Goal: Task Accomplishment & Management: Manage account settings

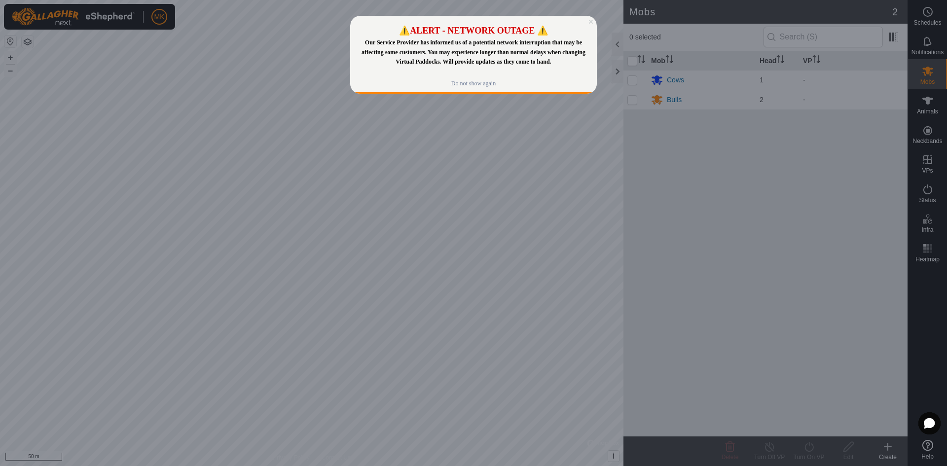
click at [591, 22] on icon "Close Preview" at bounding box center [591, 22] width 4 height 4
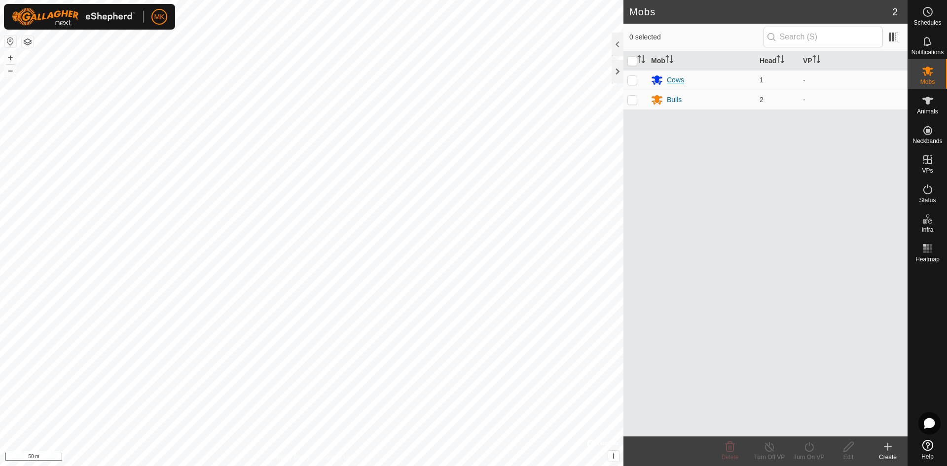
click at [627, 79] on div "Cows" at bounding box center [675, 80] width 17 height 10
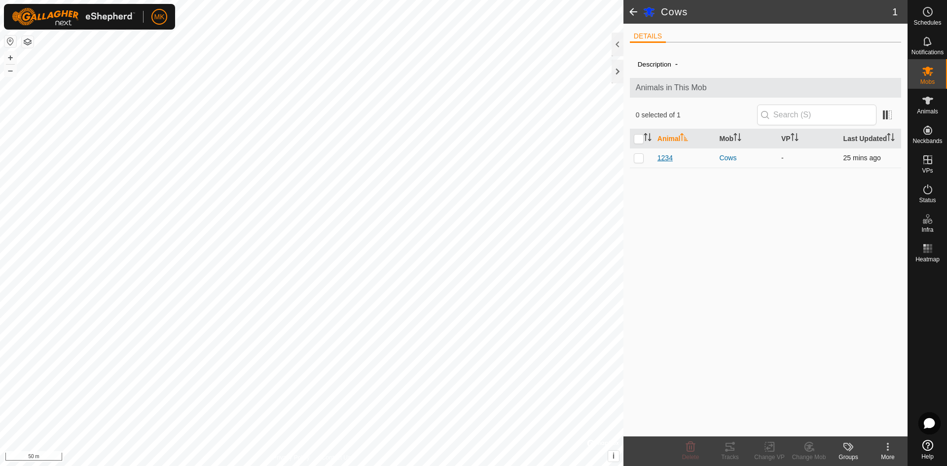
click at [627, 160] on span "1234" at bounding box center [664, 158] width 15 height 10
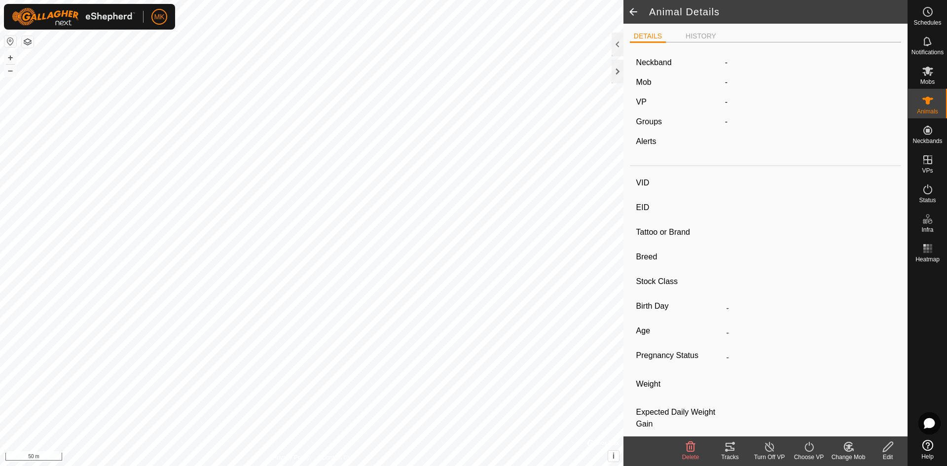
type input "1234"
type input "-"
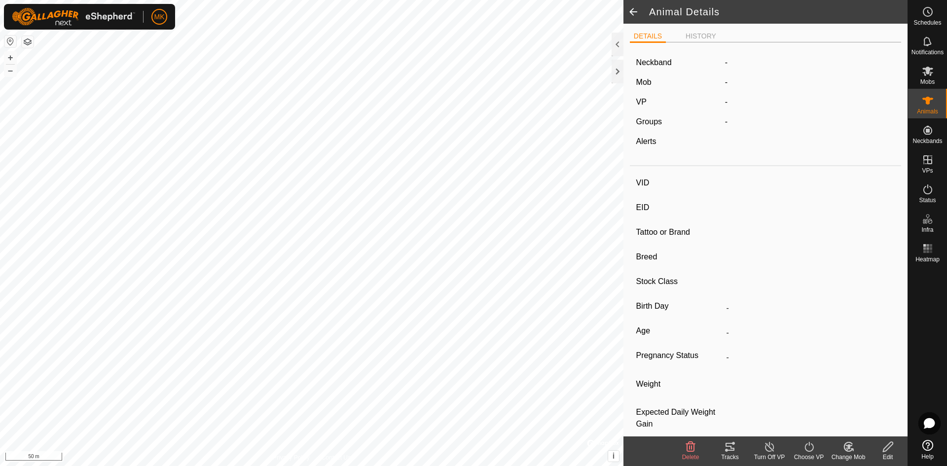
type input "0 kg"
type input "-"
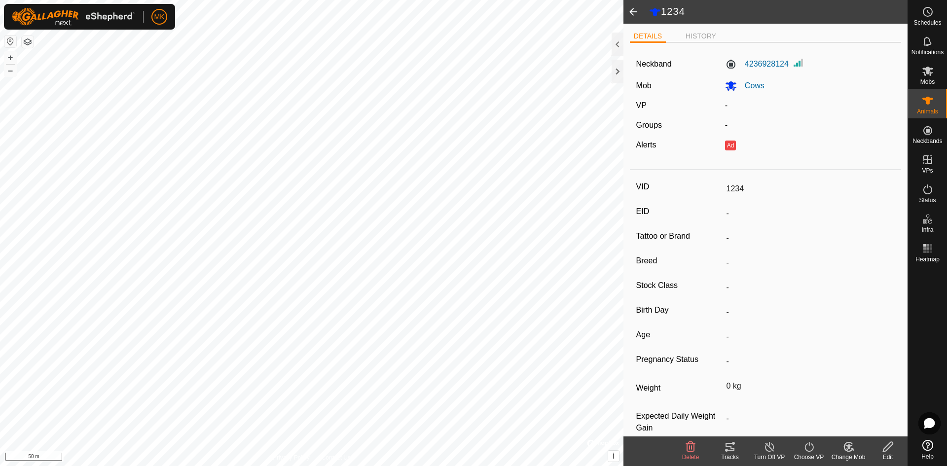
click at [627, 65] on label "Neckband" at bounding box center [654, 64] width 36 height 12
click at [627, 65] on label "4236928124" at bounding box center [757, 64] width 64 height 12
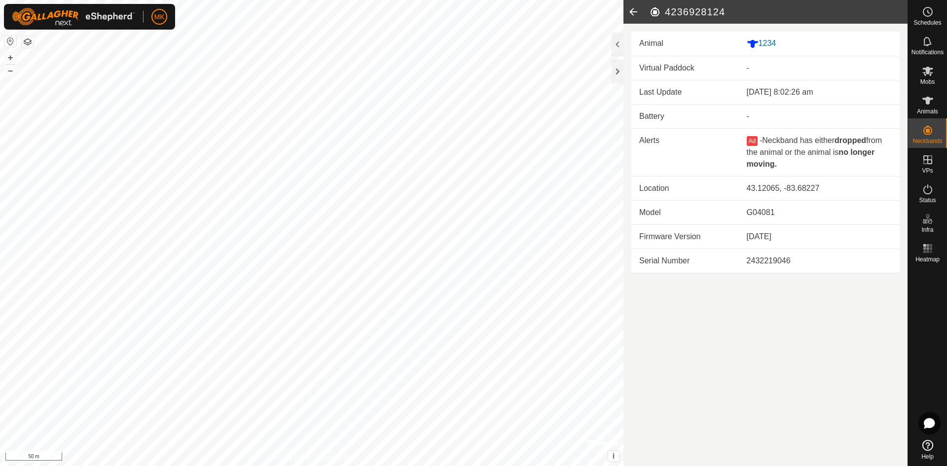
click at [627, 17] on icon at bounding box center [633, 12] width 20 height 24
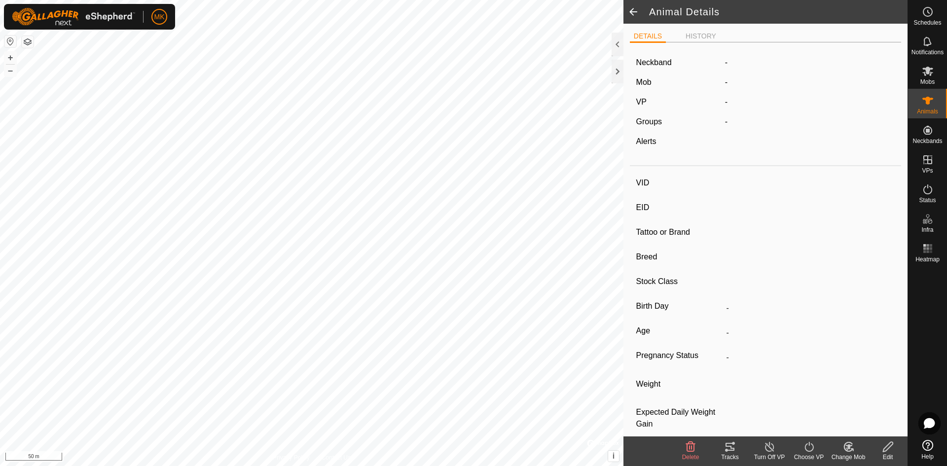
type input "1234"
type input "-"
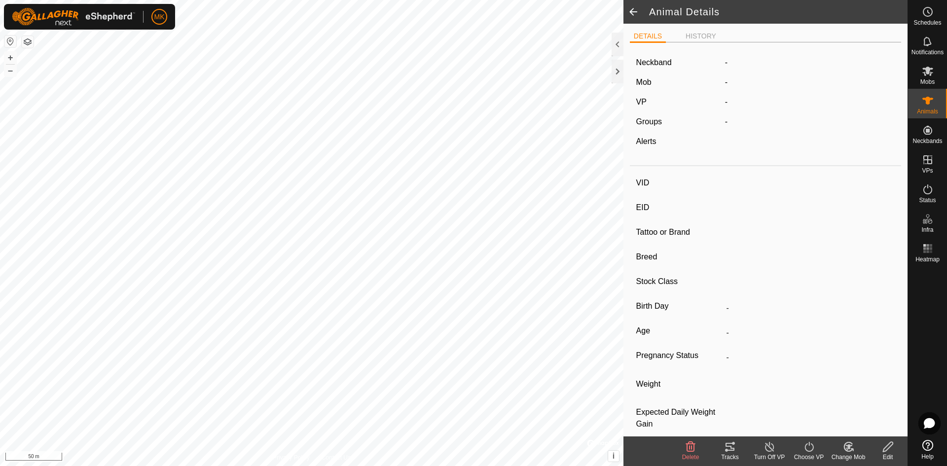
type input "0 kg"
type input "-"
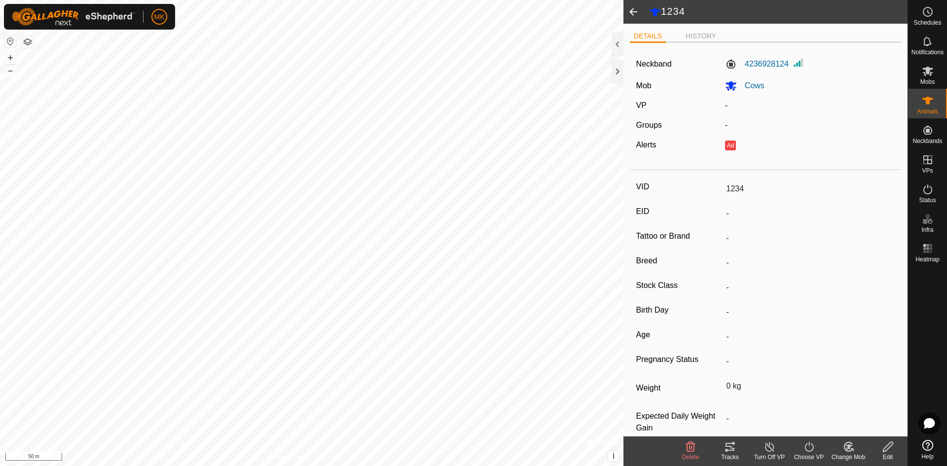
click at [627, 300] on icon at bounding box center [888, 447] width 12 height 12
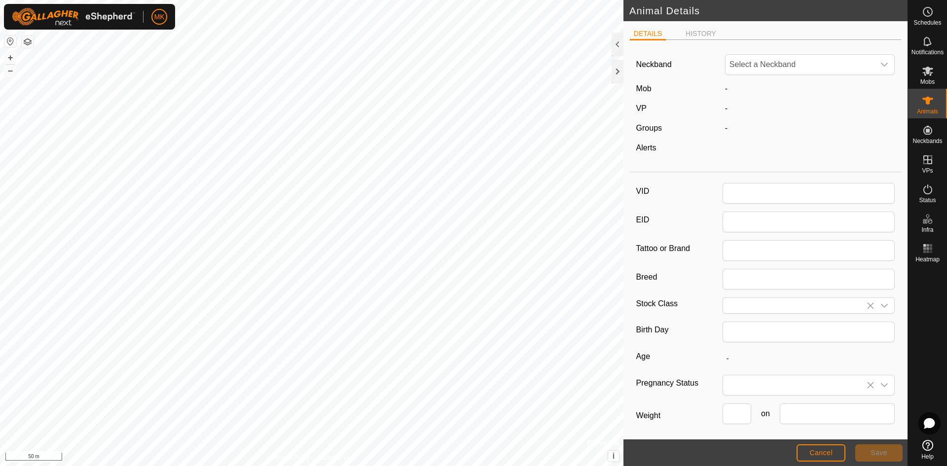
type input "1234"
type input "0"
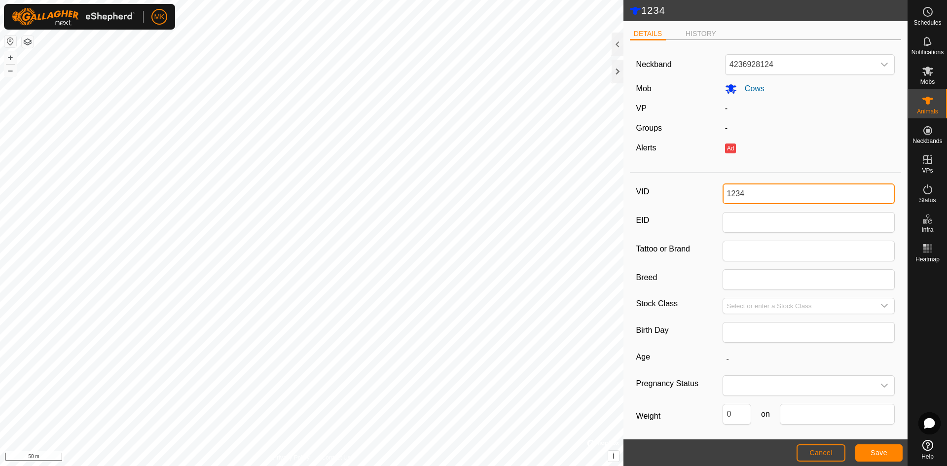
click at [627, 195] on input "1234" at bounding box center [808, 193] width 173 height 21
type input "1"
type input "sweety"
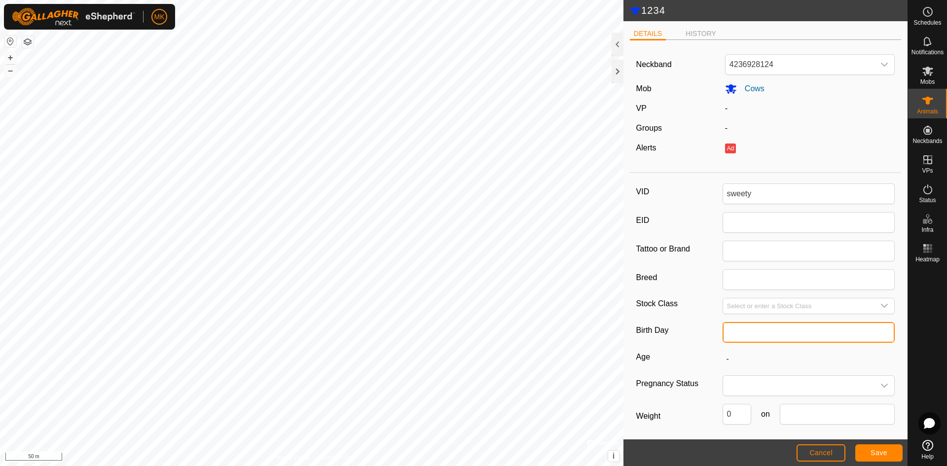
click at [627, 300] on input "text" at bounding box center [808, 332] width 173 height 21
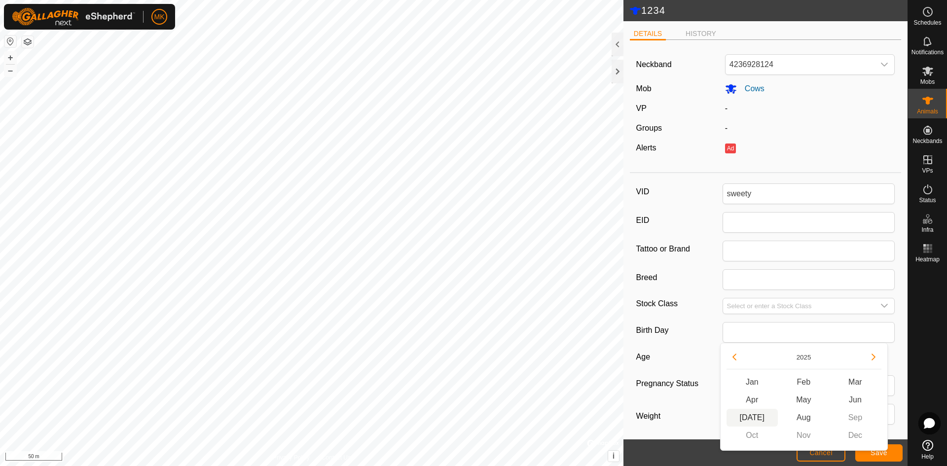
click at [627, 300] on span "[DATE]" at bounding box center [752, 418] width 52 height 18
type input "07/2025"
type input "1 month"
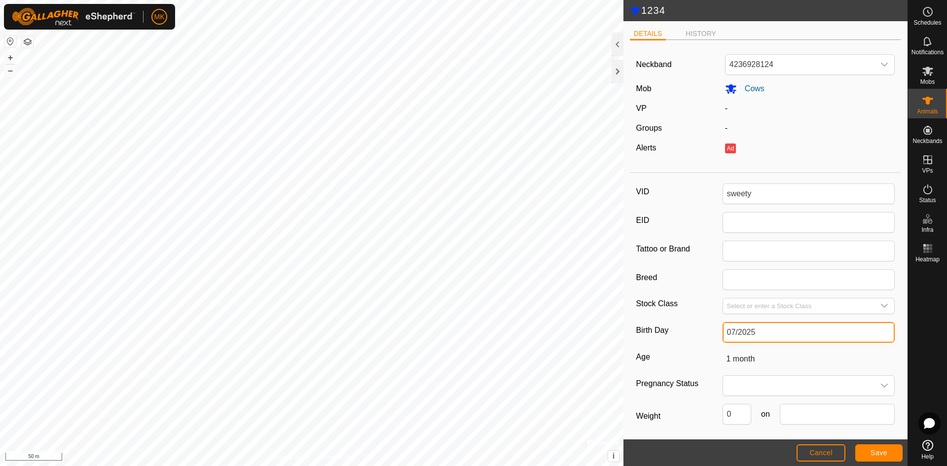
click at [627, 300] on input "07/2025" at bounding box center [808, 332] width 173 height 21
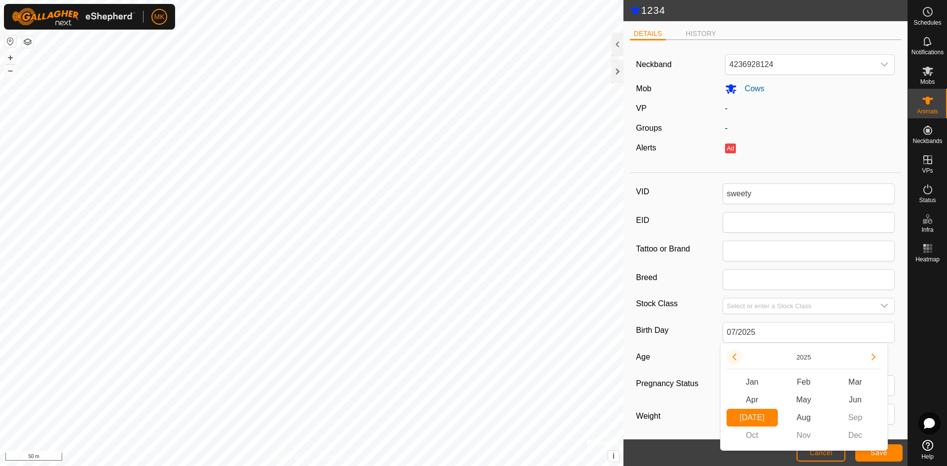
click at [627, 300] on button "Previous Year" at bounding box center [734, 357] width 16 height 16
click at [627, 300] on span "Previous Year" at bounding box center [738, 358] width 0 height 0
click at [627, 300] on button "Previous Year" at bounding box center [734, 357] width 16 height 16
click at [627, 300] on icon "Previous Year" at bounding box center [734, 357] width 8 height 8
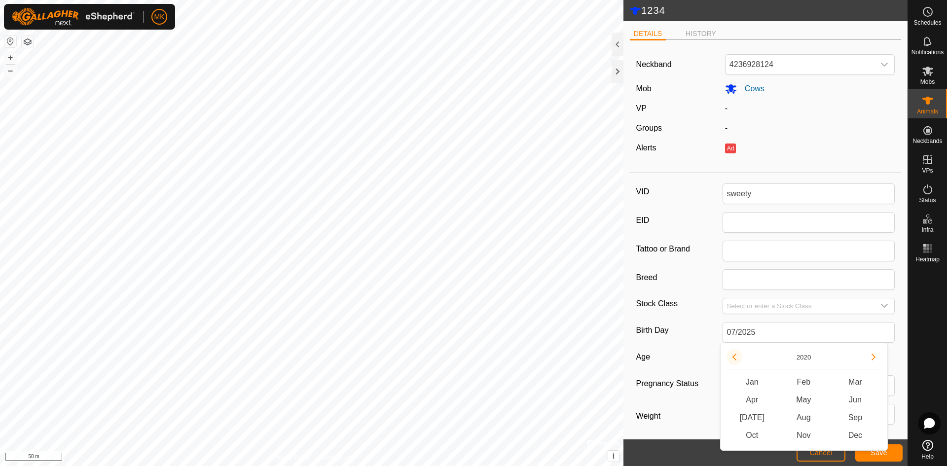
click at [627, 300] on icon "Previous Year" at bounding box center [734, 357] width 8 height 8
click at [627, 300] on span "[DATE]" at bounding box center [752, 418] width 52 height 18
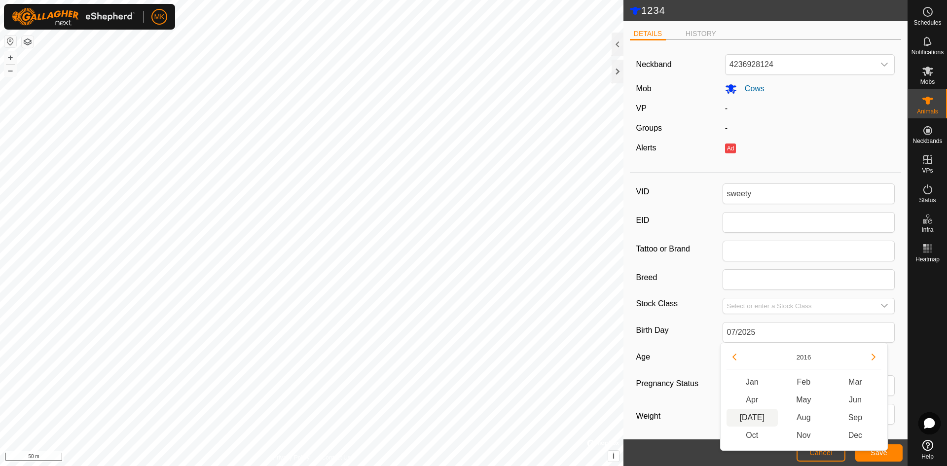
type input "07/2016"
type input "9 years 3 months"
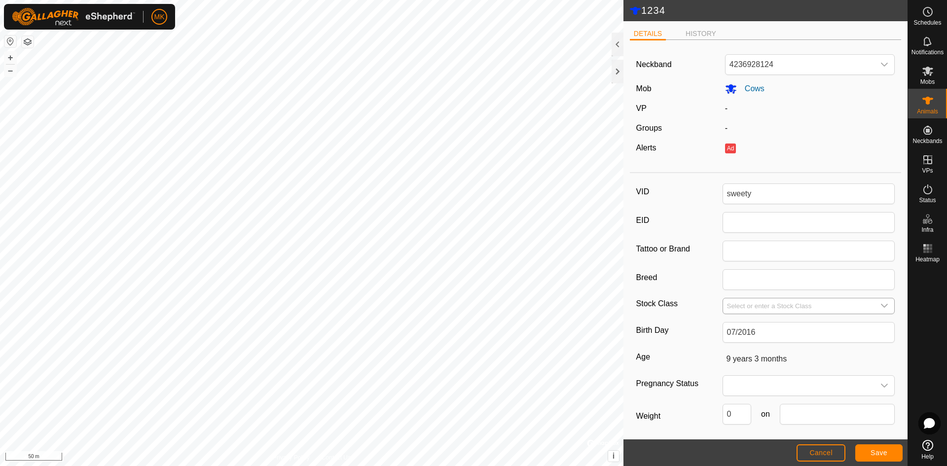
click at [627, 300] on icon "dropdown trigger" at bounding box center [884, 306] width 8 height 8
click at [627, 292] on div "VID sweety EID Tattoo or Brand Breed Stock Class Birth Day 07/2016 Age [DEMOGRA…" at bounding box center [765, 329] width 271 height 305
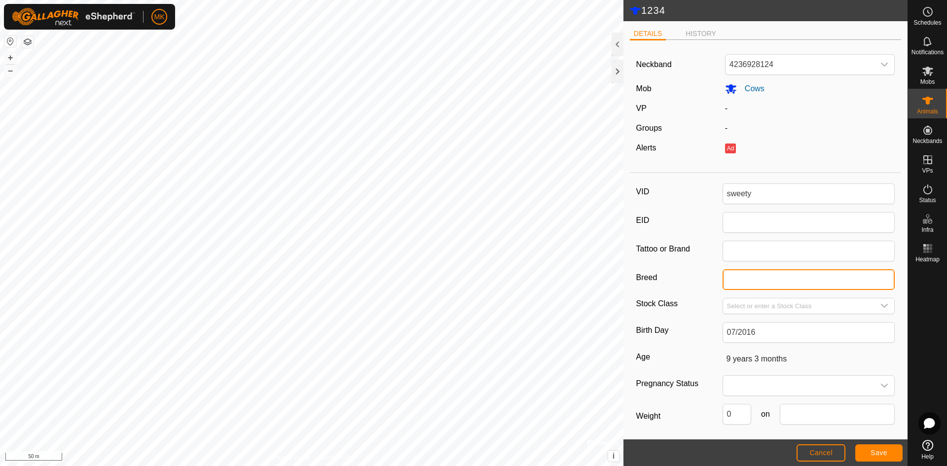
click at [627, 283] on input "Breed" at bounding box center [808, 279] width 173 height 21
type input "FB Wagyu"
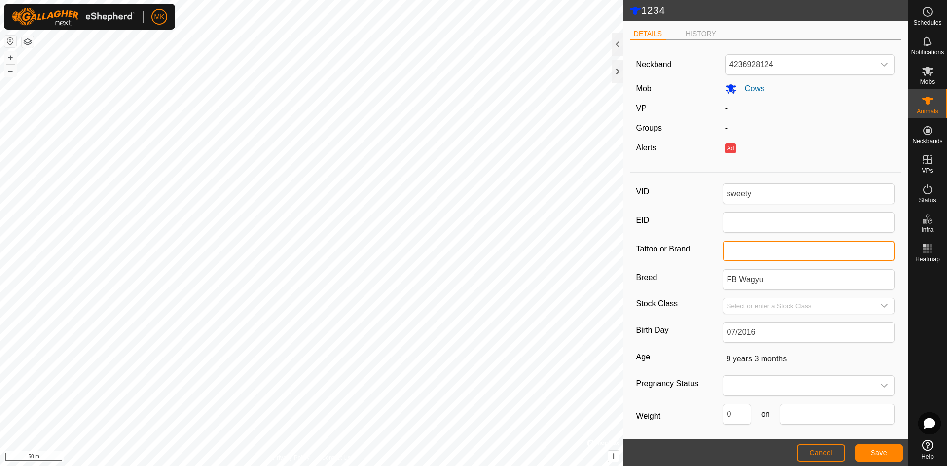
click at [627, 254] on input "Tattoo or Brand" at bounding box center [808, 251] width 173 height 21
type input "xsc64ad"
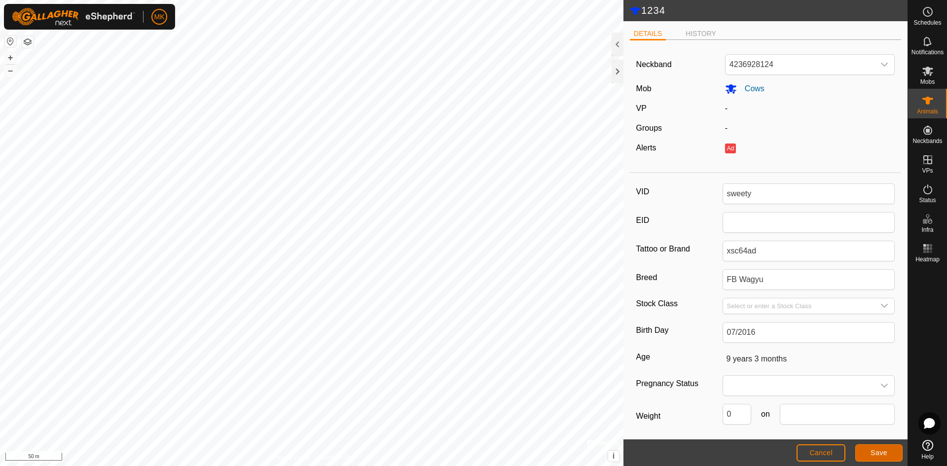
click at [627, 300] on span "Save" at bounding box center [878, 453] width 17 height 8
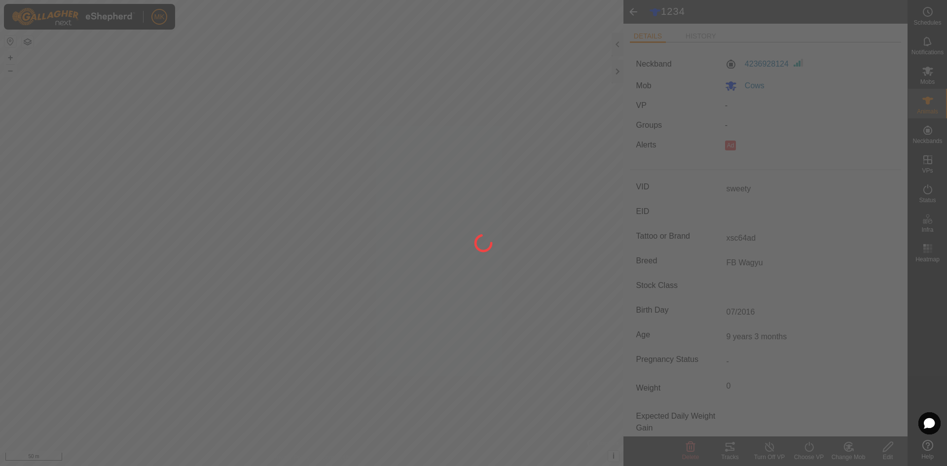
type input "sweety"
type input "-"
type input "xsc64ad"
type input "FB Wagyu"
type input "9 years 3 months"
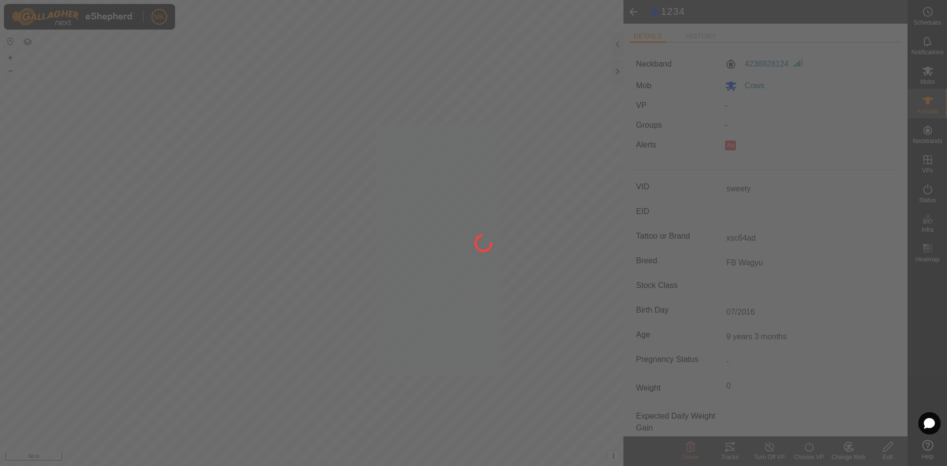
type input "0 kg"
type input "-"
type input "07/2016"
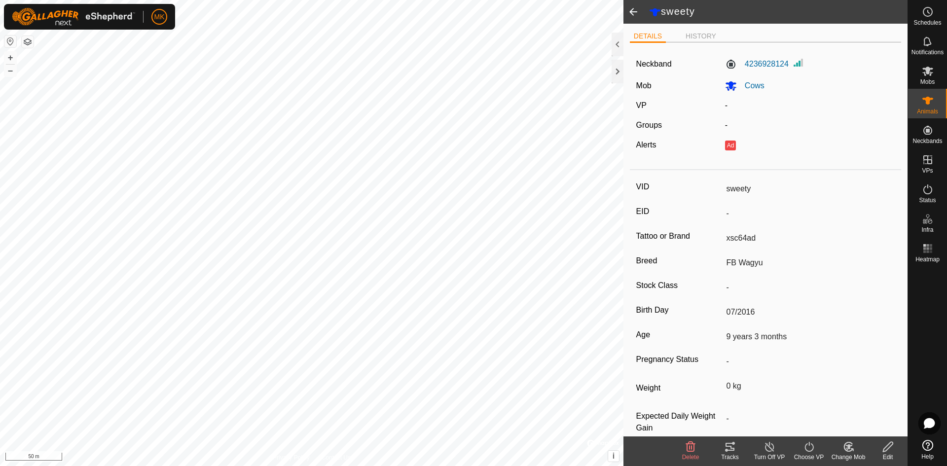
click at [627, 12] on span at bounding box center [633, 12] width 20 height 24
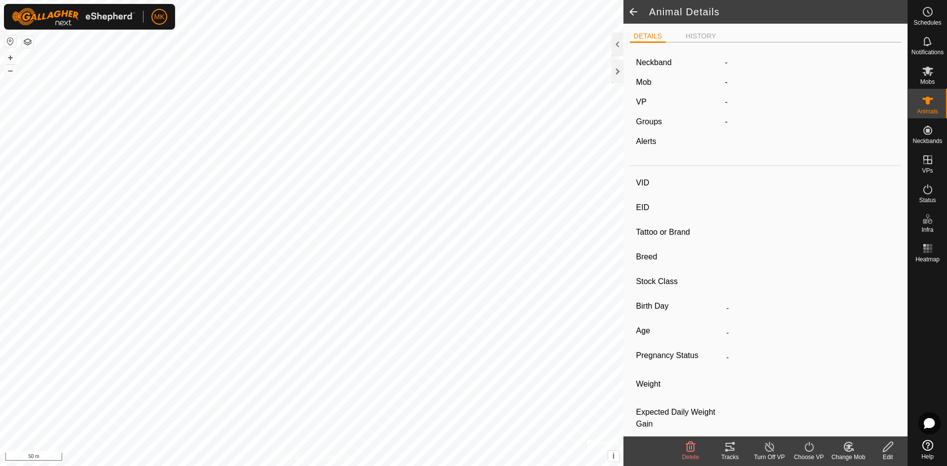
type input "sweety"
type input "-"
type input "xsc64ad"
type input "FB Wagyu"
type input "-"
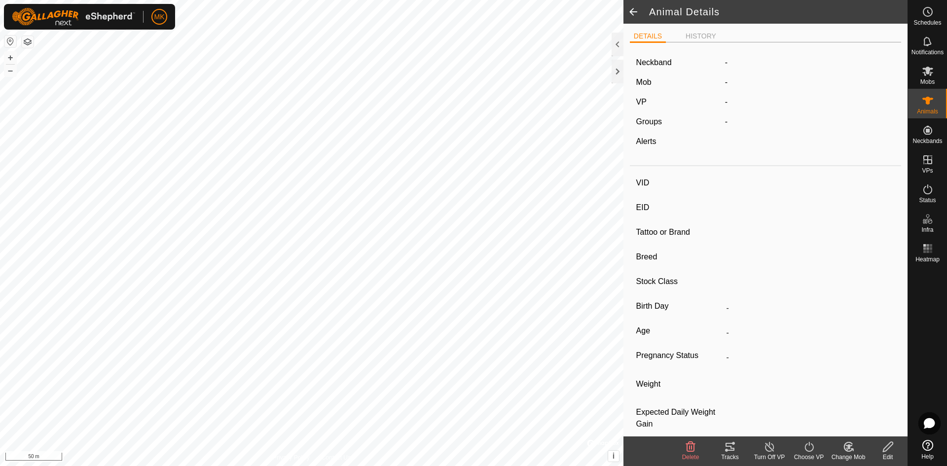
type input "07/2016"
type input "9 years 3 months"
type input "0 kg"
type input "-"
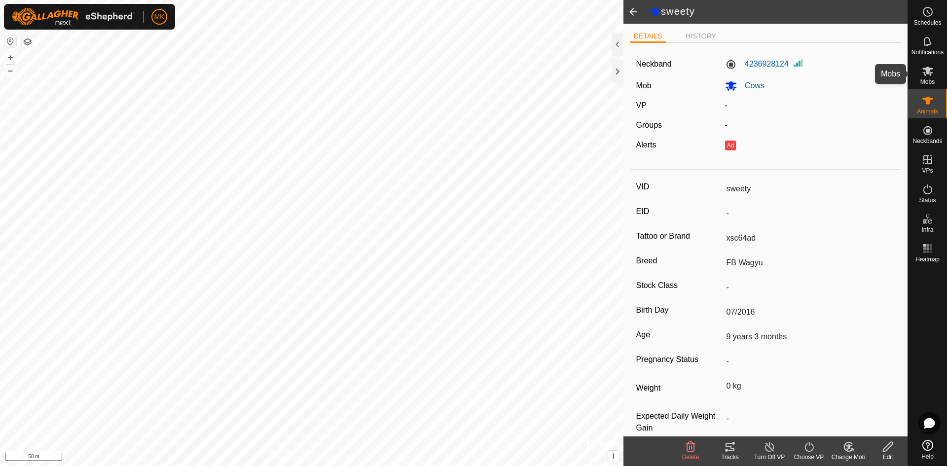
click at [627, 73] on icon at bounding box center [927, 71] width 11 height 9
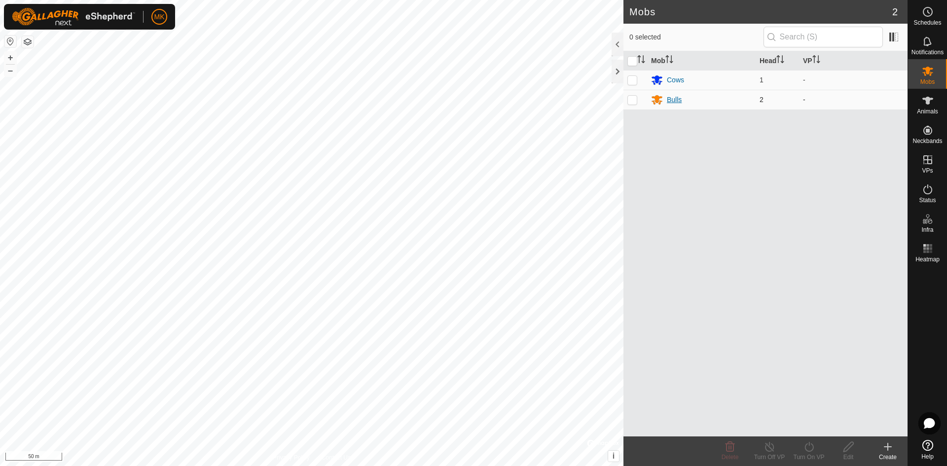
click at [627, 96] on div "Bulls" at bounding box center [674, 100] width 15 height 10
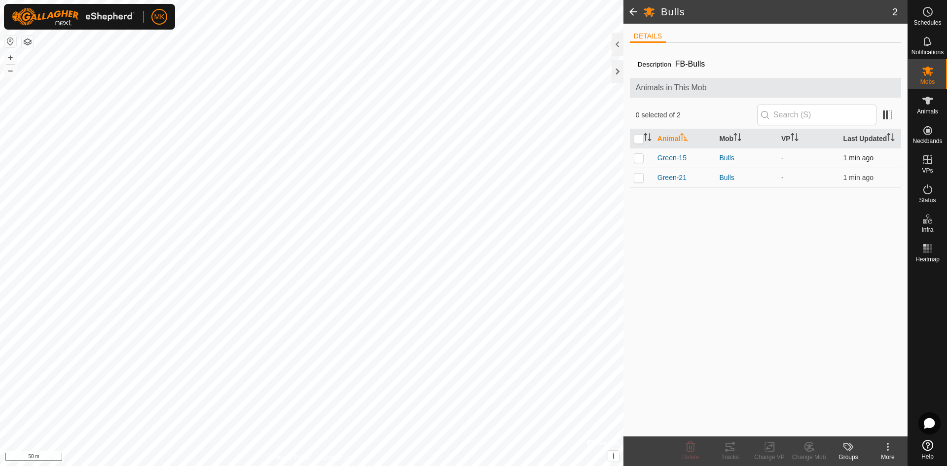
click at [627, 160] on span "Green-15" at bounding box center [671, 158] width 29 height 10
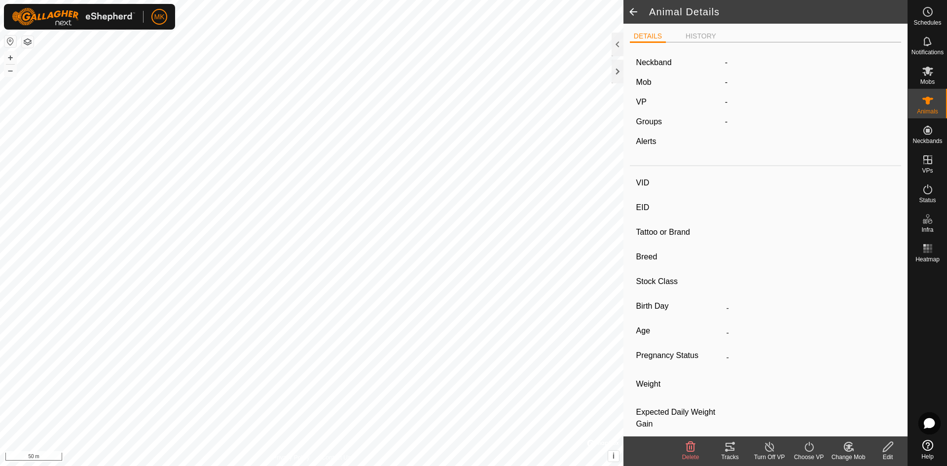
type input "Green-15"
type input "-"
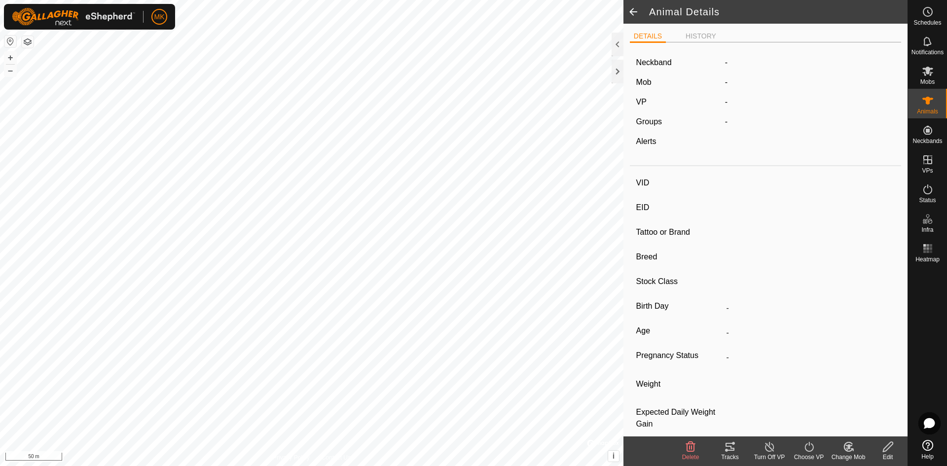
type input "09/2024"
type input "11 months"
type input "0 kg"
type input "-"
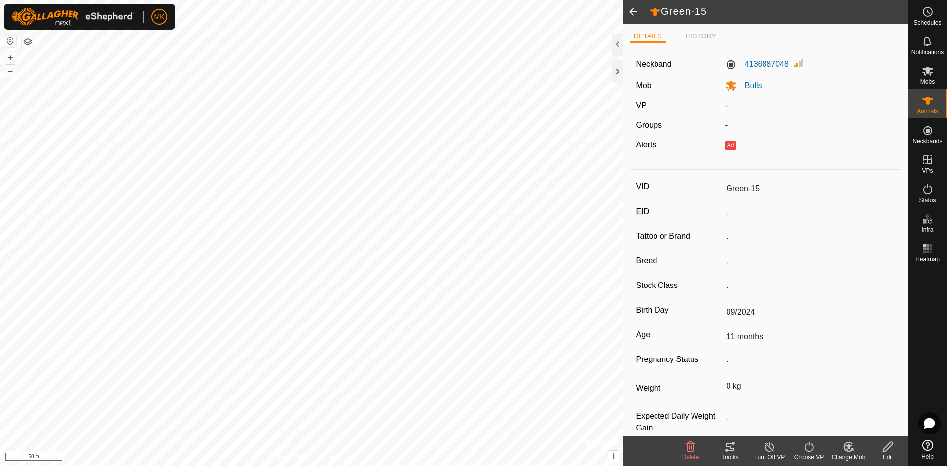
click at [627, 300] on icon at bounding box center [888, 447] width 10 height 10
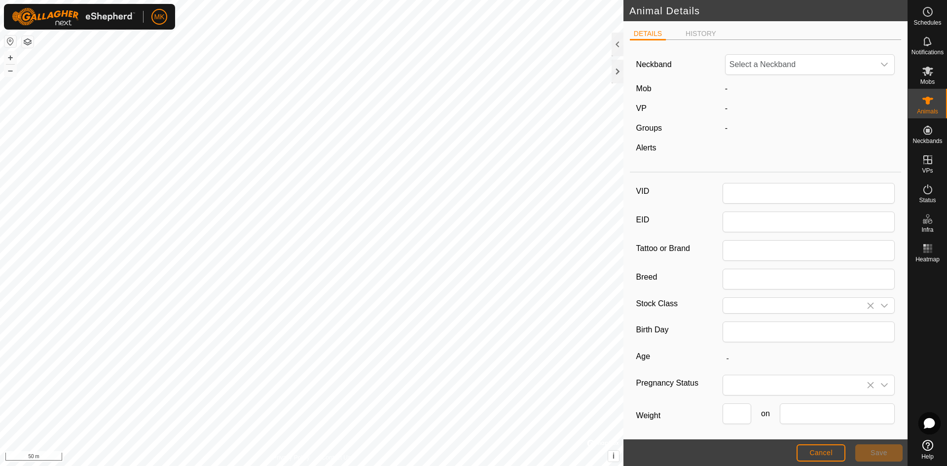
type input "Green-15"
type input "09/2024"
type input "11 months"
type input "0"
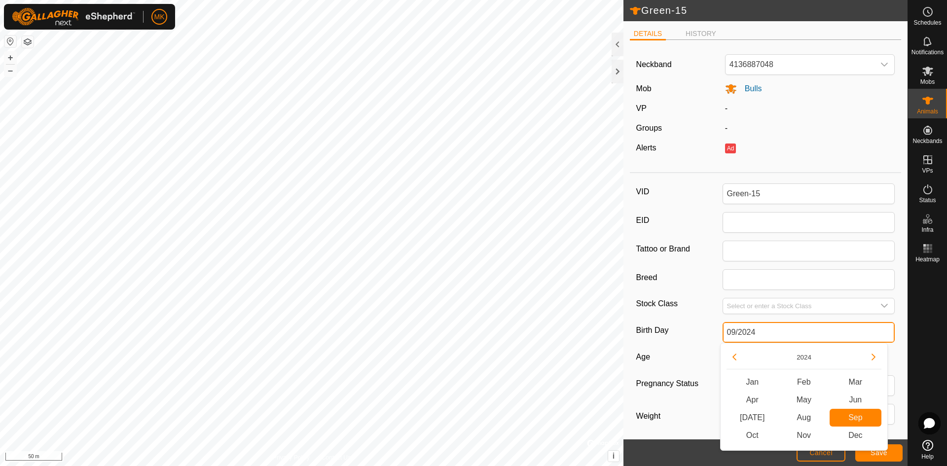
click at [627, 300] on input "09/2024" at bounding box center [808, 332] width 173 height 21
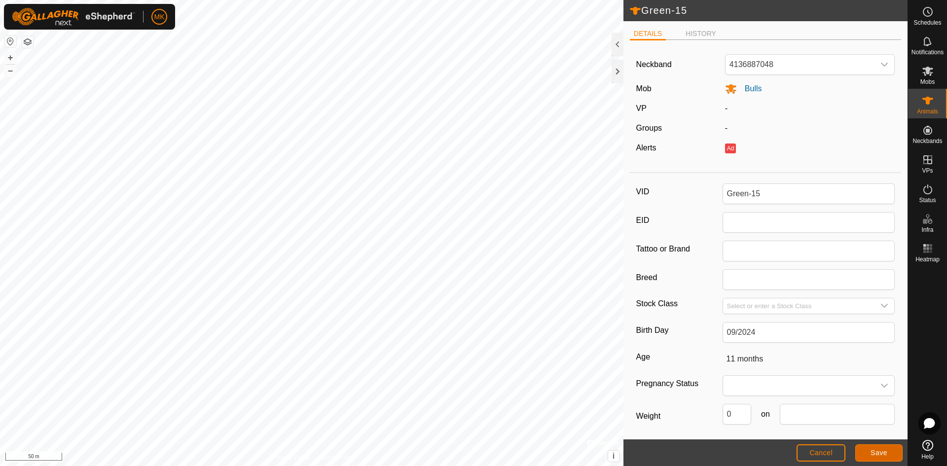
click at [627, 300] on span "Save" at bounding box center [878, 453] width 17 height 8
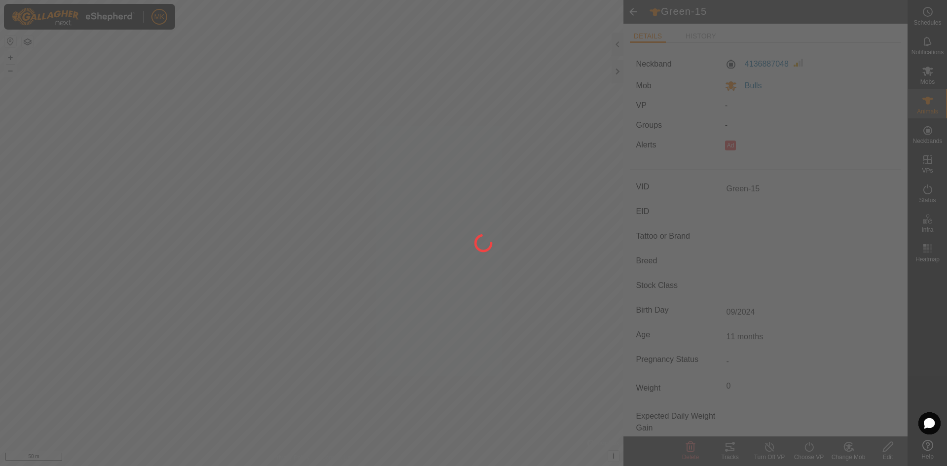
type input "-"
type input "0 kg"
type input "-"
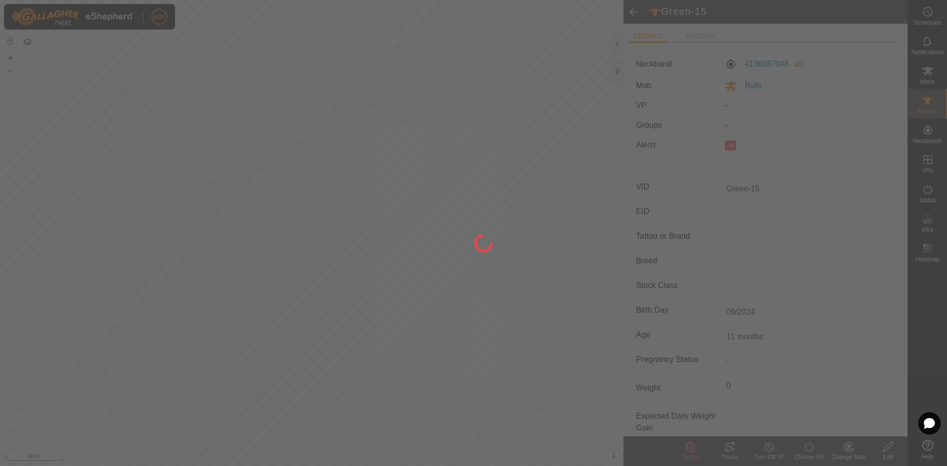
type input "-"
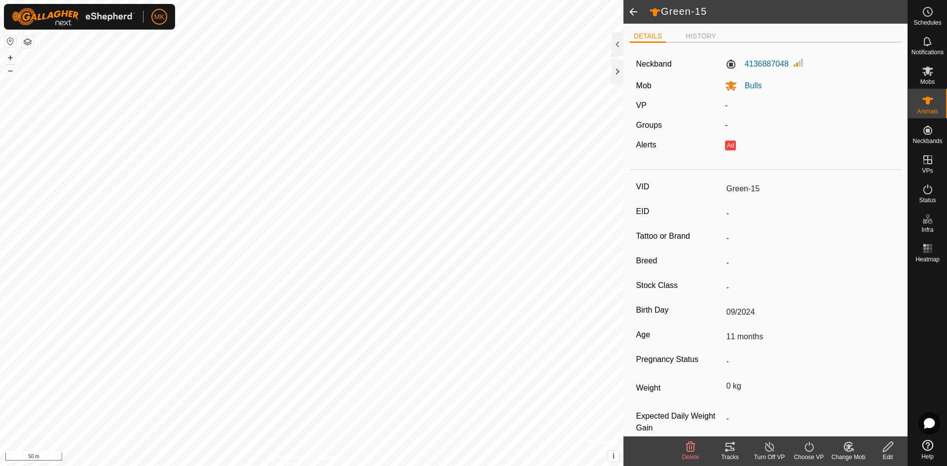
click at [627, 12] on span at bounding box center [633, 12] width 20 height 24
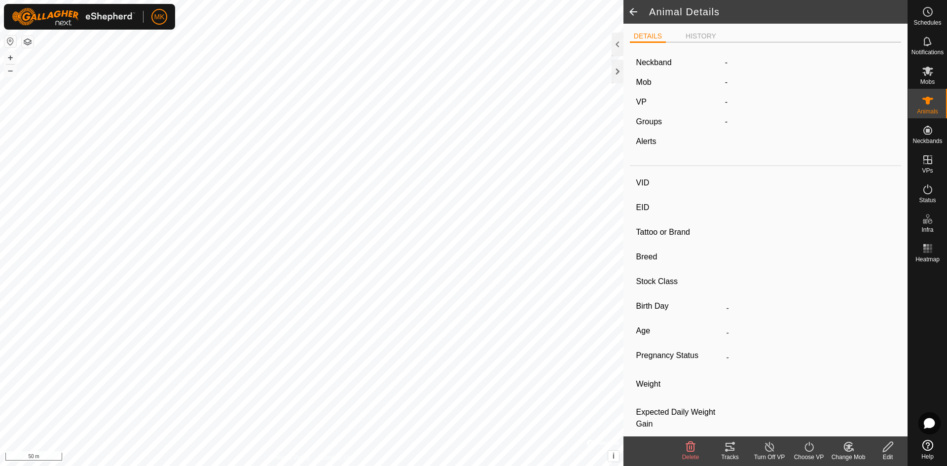
type input "Green-15"
type input "-"
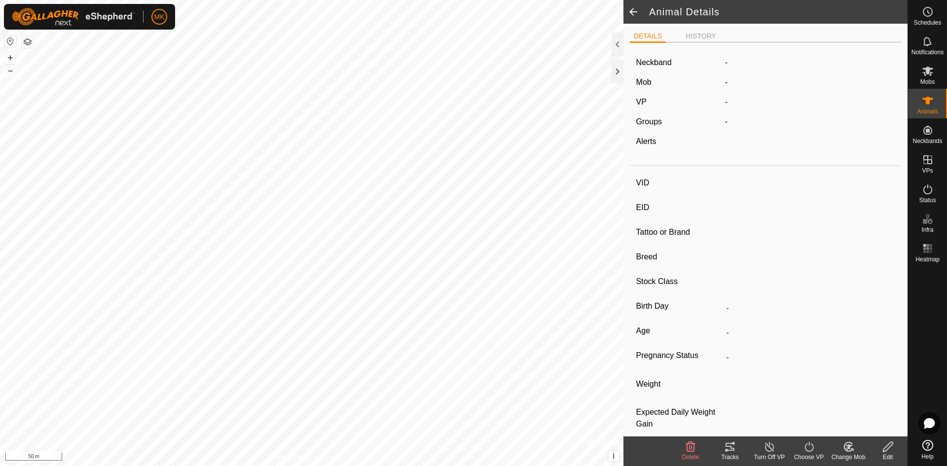
type input "09/2024"
type input "11 months"
type input "0 kg"
type input "-"
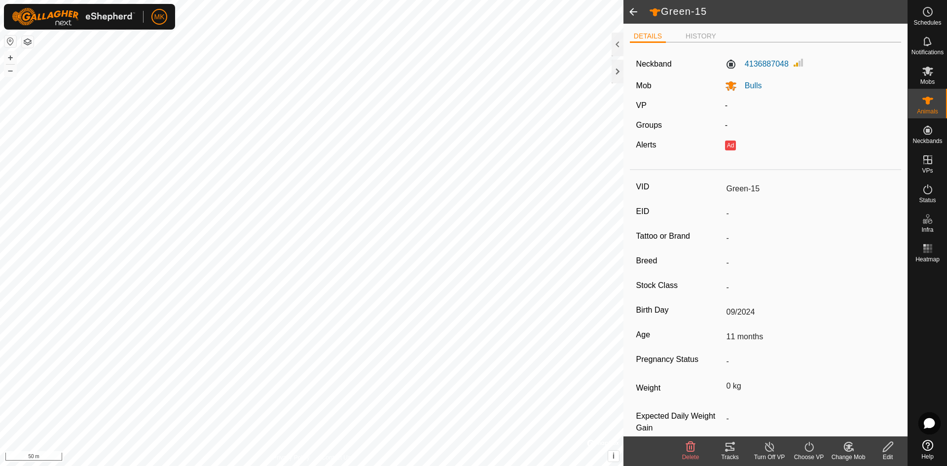
click at [627, 11] on span at bounding box center [633, 12] width 20 height 24
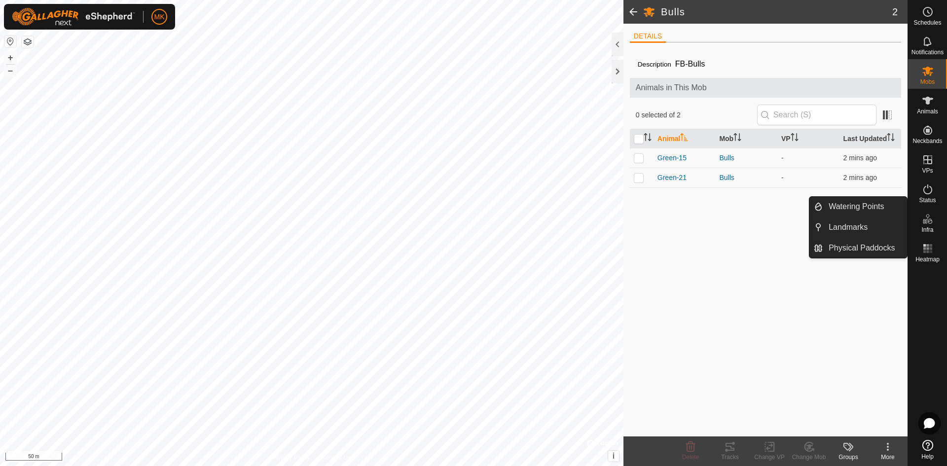
click at [627, 224] on icon at bounding box center [928, 219] width 12 height 12
click at [627, 226] on link "Landmarks" at bounding box center [865, 227] width 84 height 20
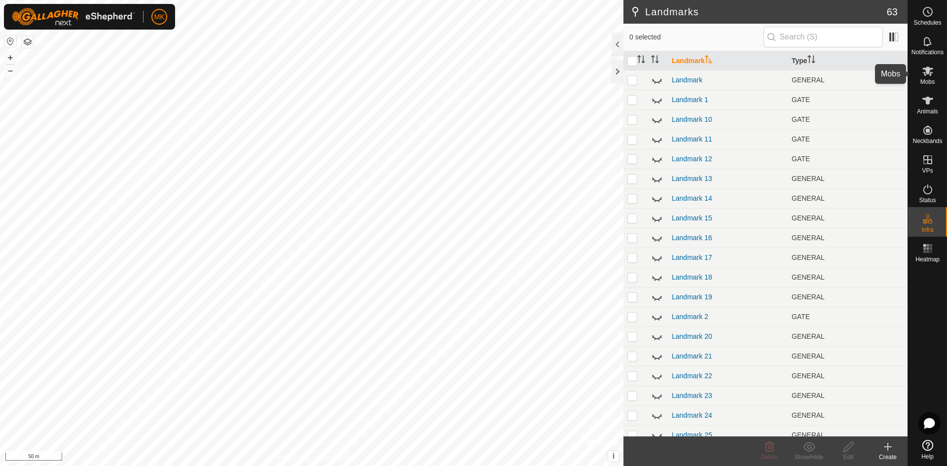
click at [627, 84] on span "Mobs" at bounding box center [927, 82] width 14 height 6
